Goal: Check status

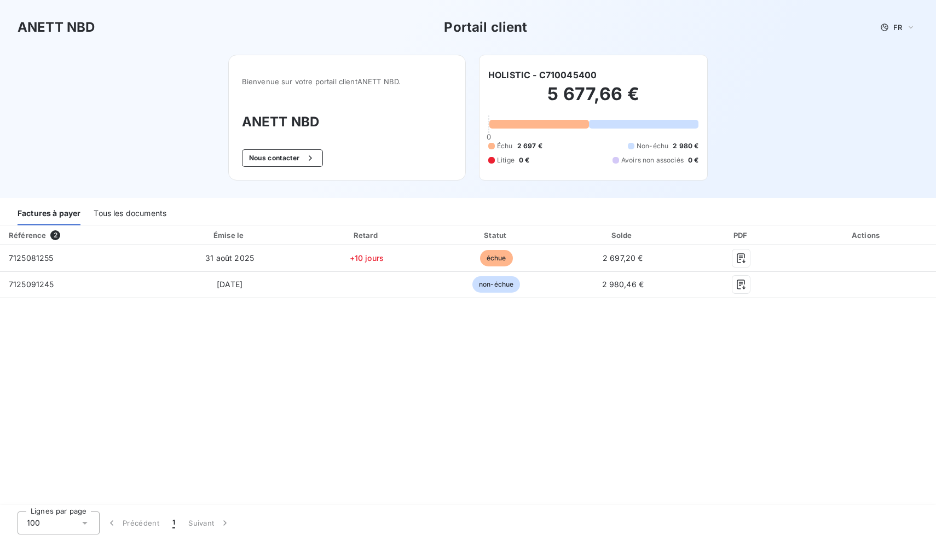
click at [140, 214] on div "Tous les documents" at bounding box center [130, 213] width 73 height 23
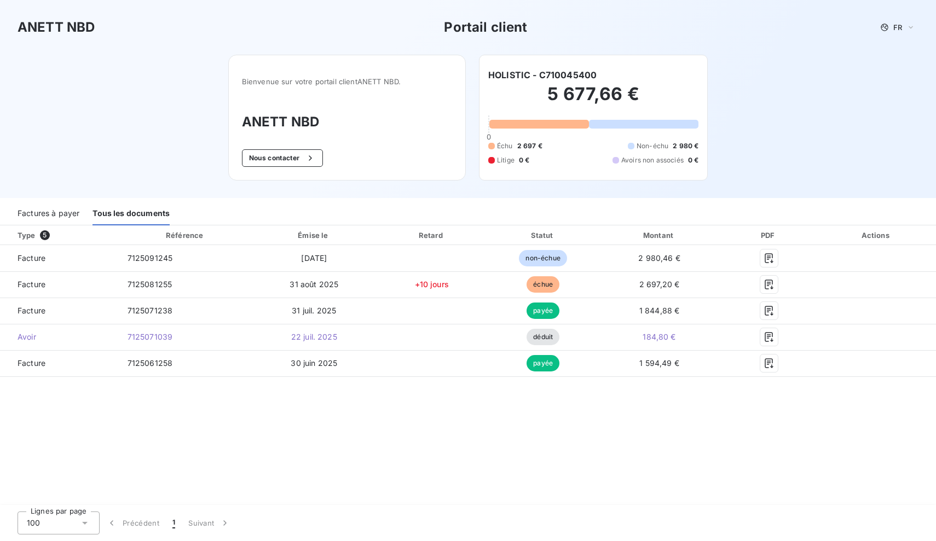
click at [56, 217] on div "Factures à payer" at bounding box center [49, 213] width 62 height 23
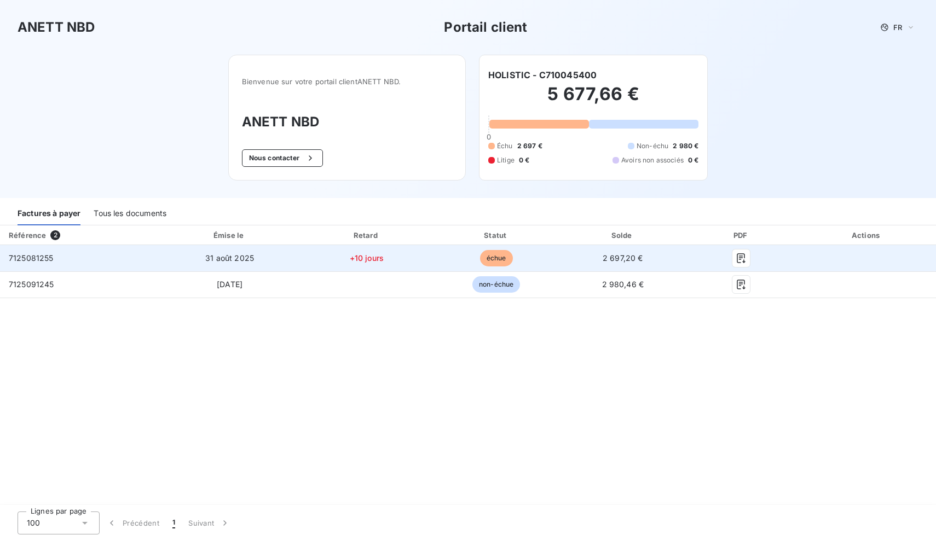
click at [643, 257] on span "2 697,20 €" at bounding box center [622, 257] width 40 height 9
click at [746, 258] on icon "button" at bounding box center [740, 258] width 11 height 11
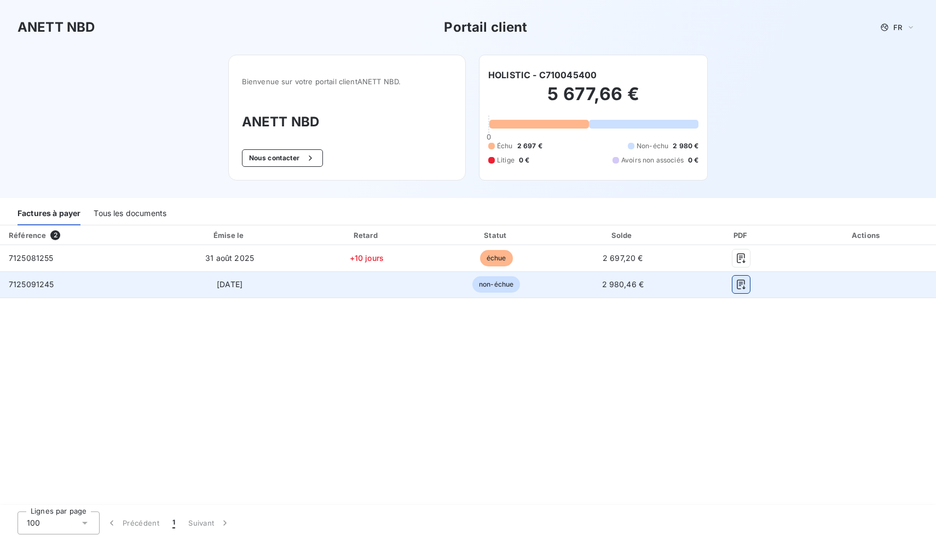
click at [746, 281] on icon "button" at bounding box center [740, 284] width 11 height 11
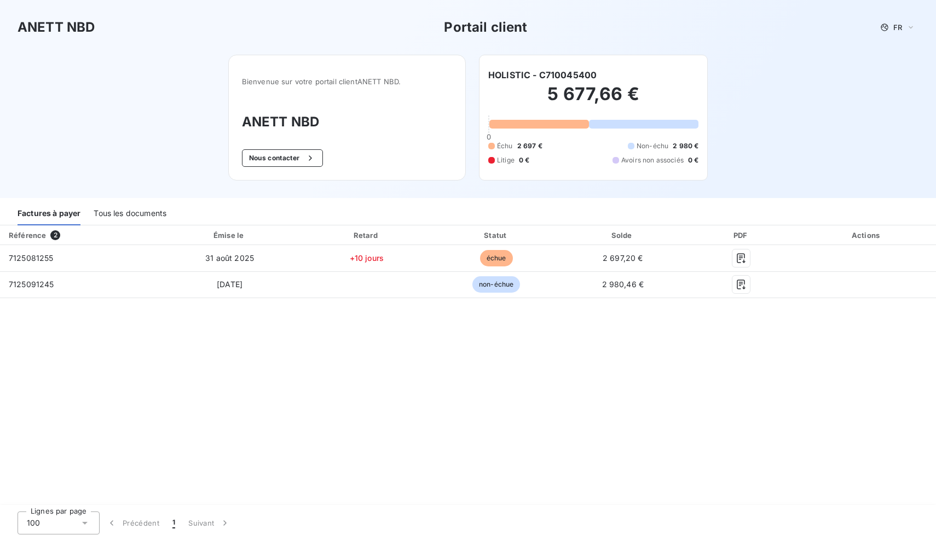
click at [121, 214] on div "Tous les documents" at bounding box center [130, 213] width 73 height 23
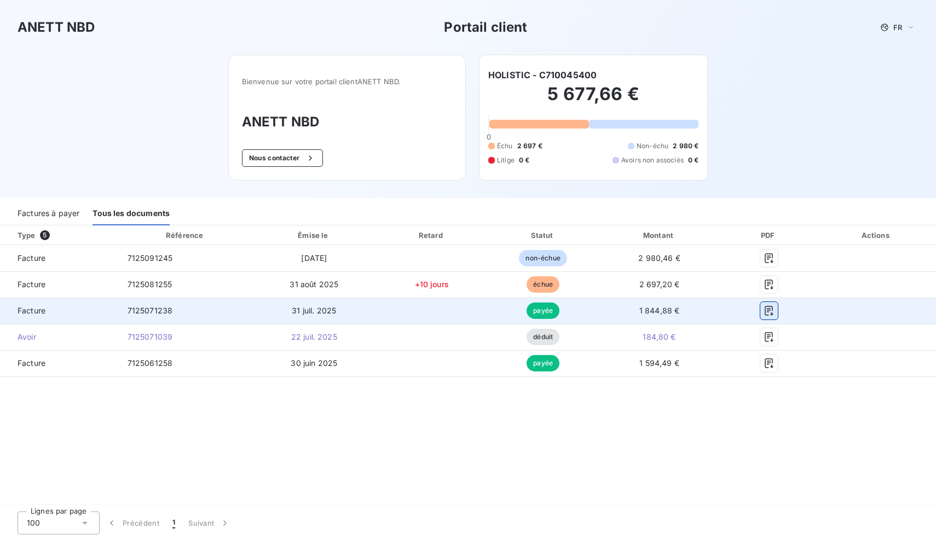
click at [773, 312] on icon "button" at bounding box center [768, 311] width 8 height 10
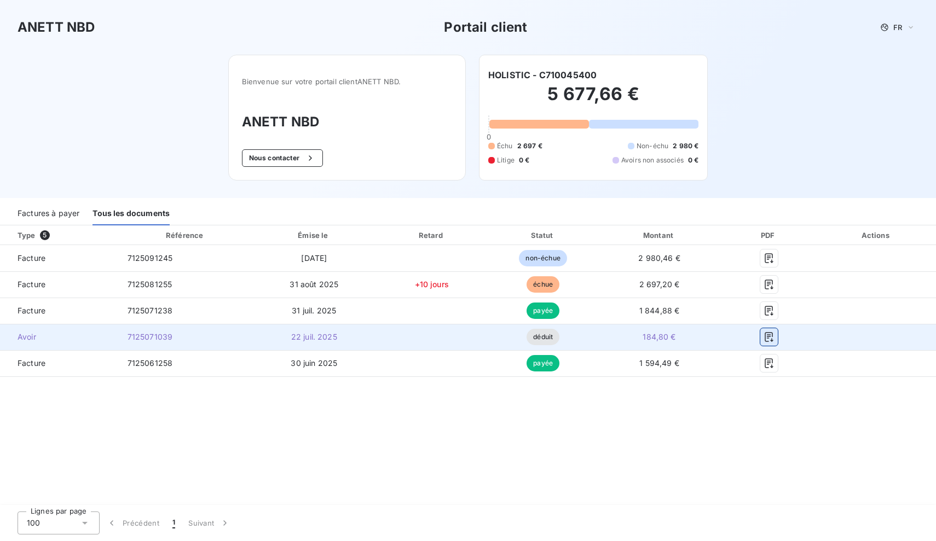
click at [774, 338] on icon "button" at bounding box center [768, 337] width 11 height 11
click at [777, 343] on button "button" at bounding box center [769, 337] width 18 height 18
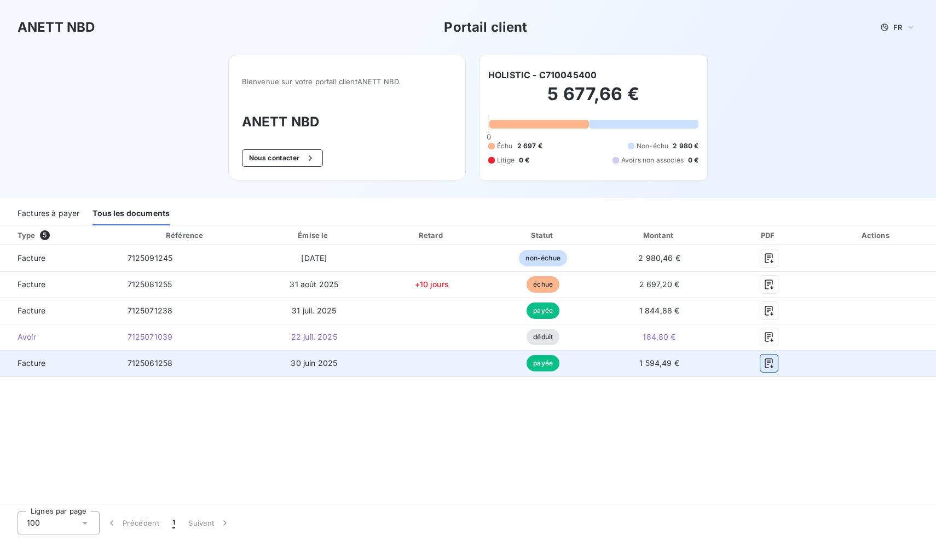
click at [773, 367] on icon "button" at bounding box center [768, 363] width 8 height 10
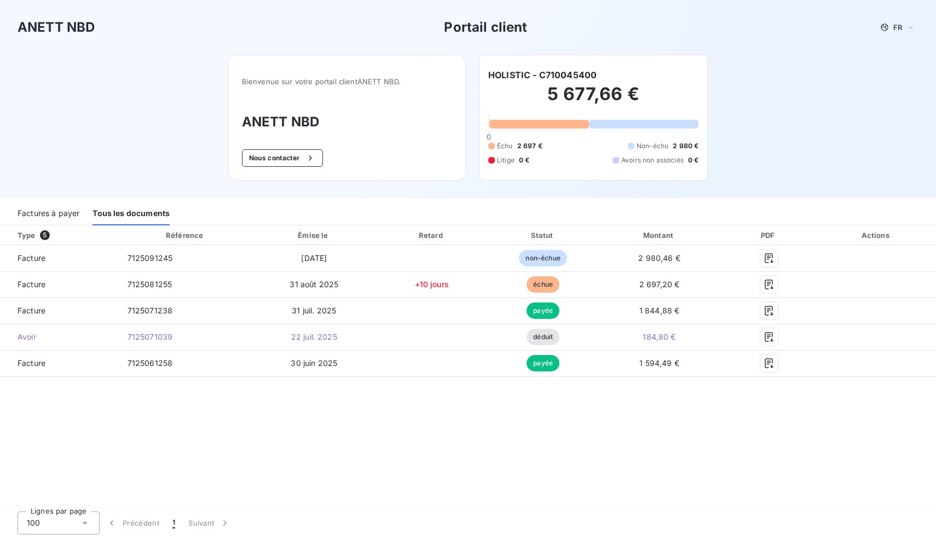
click at [4, 1] on div "ANETT NBD Portail client FR" at bounding box center [468, 27] width 936 height 55
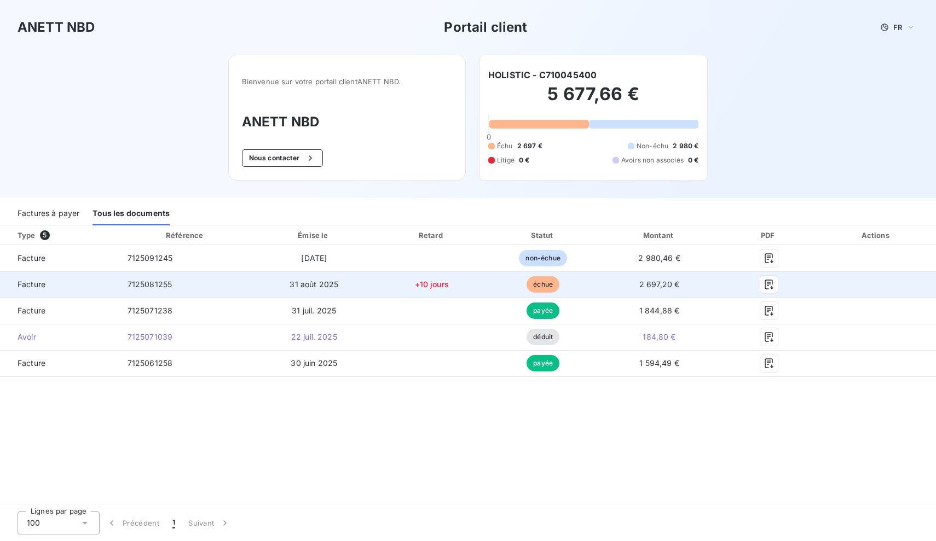
click at [488, 287] on td "+10 jours" at bounding box center [431, 284] width 113 height 26
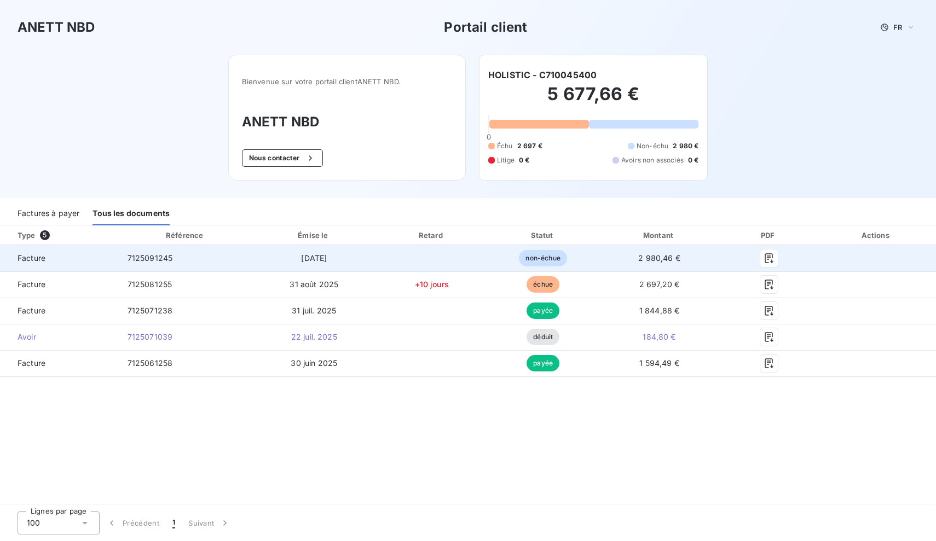
click at [488, 259] on td at bounding box center [431, 258] width 113 height 26
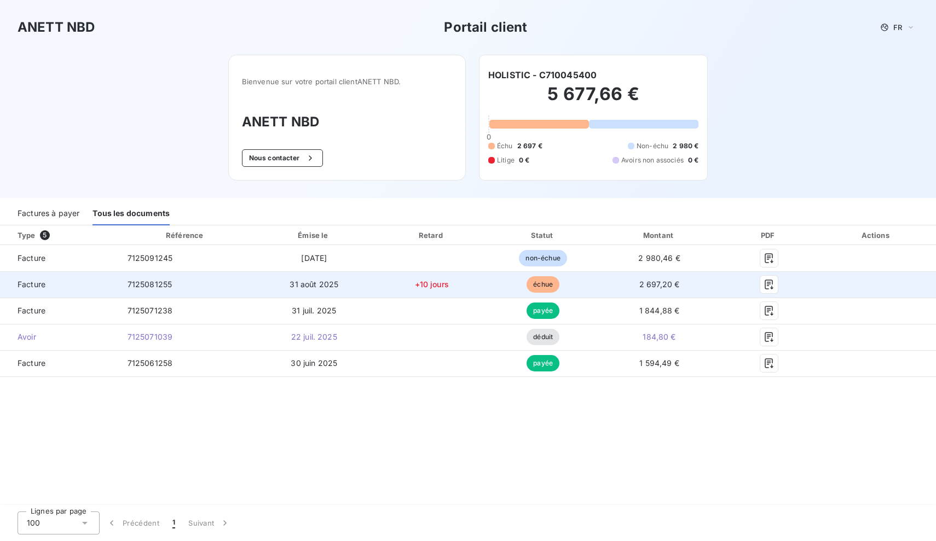
click at [578, 283] on td "échue" at bounding box center [543, 284] width 110 height 26
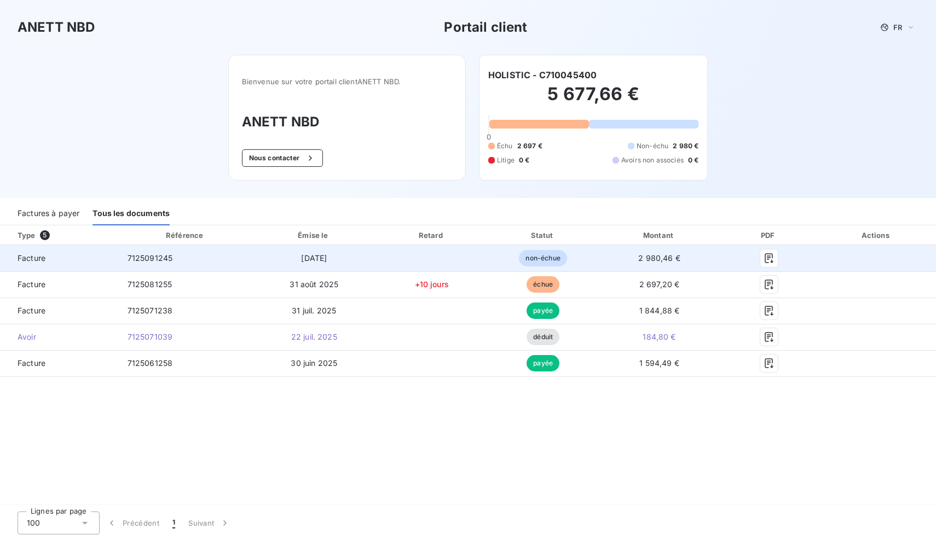
click at [721, 257] on td "2 980,46 €" at bounding box center [659, 258] width 123 height 26
click at [566, 257] on span "non-échue" at bounding box center [543, 258] width 48 height 16
click at [153, 256] on td "7125091245" at bounding box center [186, 258] width 134 height 26
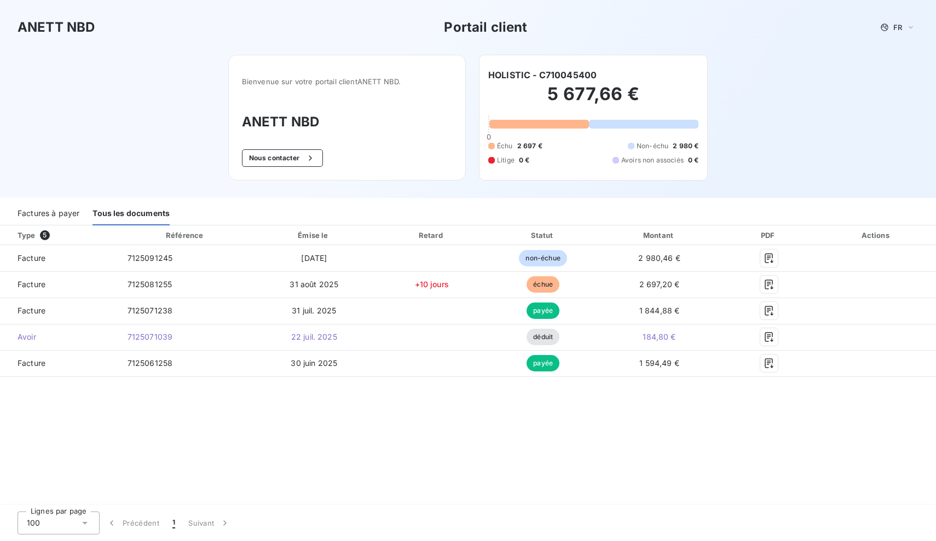
click at [135, 166] on div "ANETT NBD Portail client FR Bienvenue sur votre portail client ANETT NBD . ANET…" at bounding box center [468, 99] width 936 height 198
